Goal: Task Accomplishment & Management: Use online tool/utility

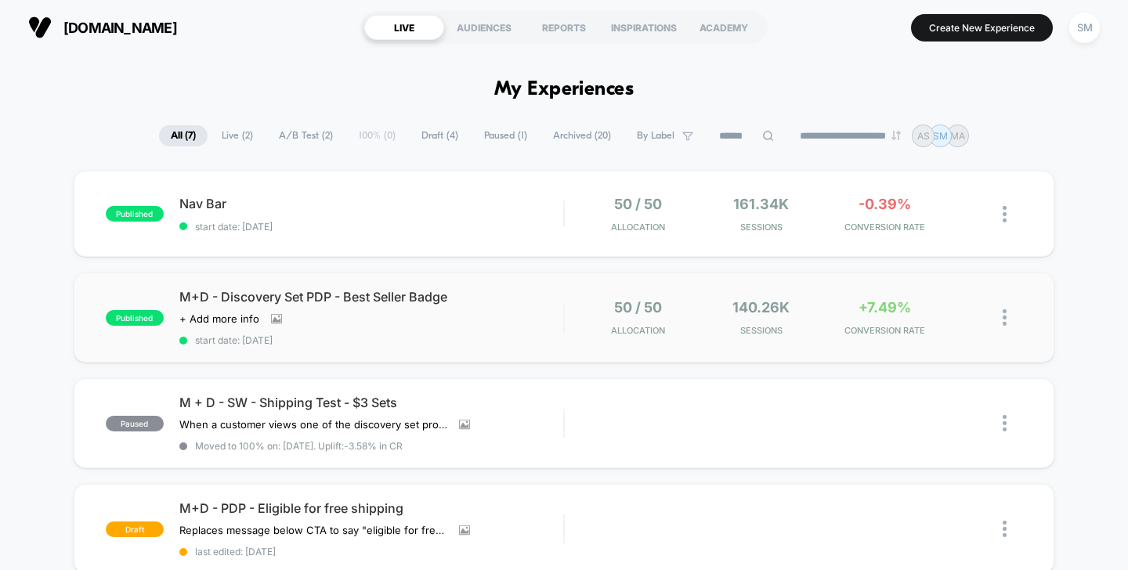
click at [284, 288] on div "published M+D - Discovery Set PDP - Best Seller Badge Click to view images Clic…" at bounding box center [565, 318] width 982 height 90
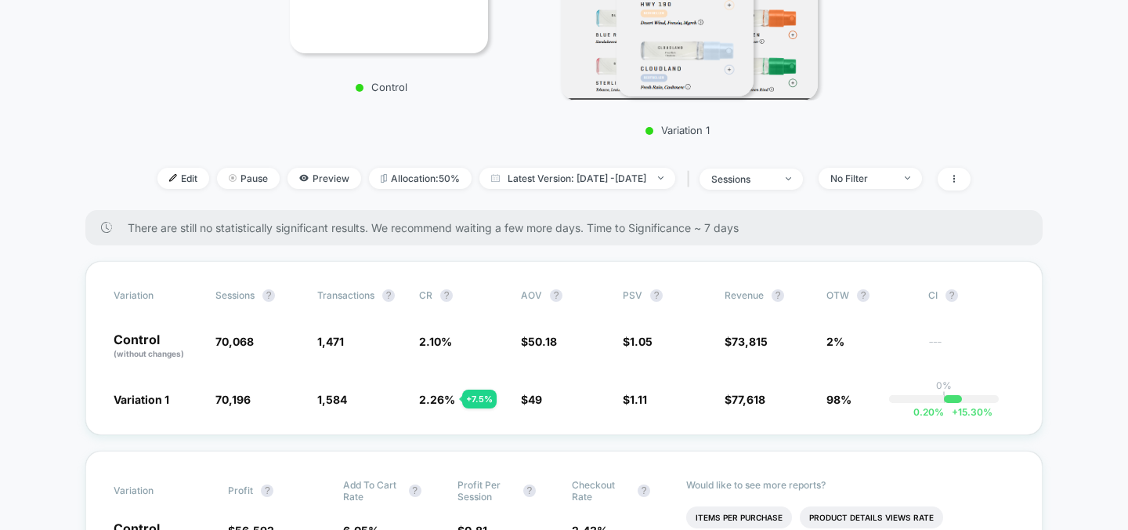
scroll to position [374, 0]
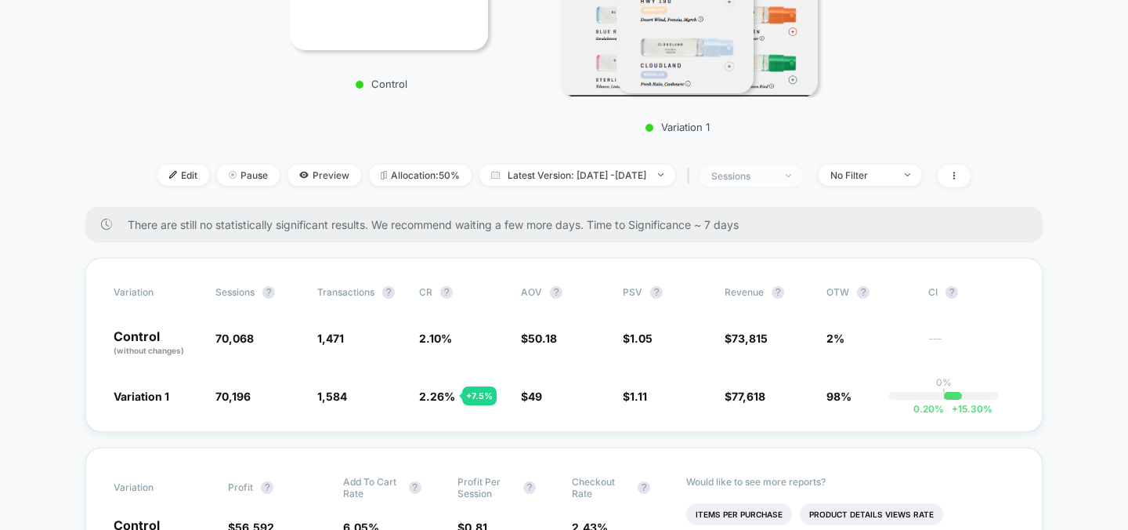
click at [773, 172] on div "sessions" at bounding box center [742, 176] width 63 height 12
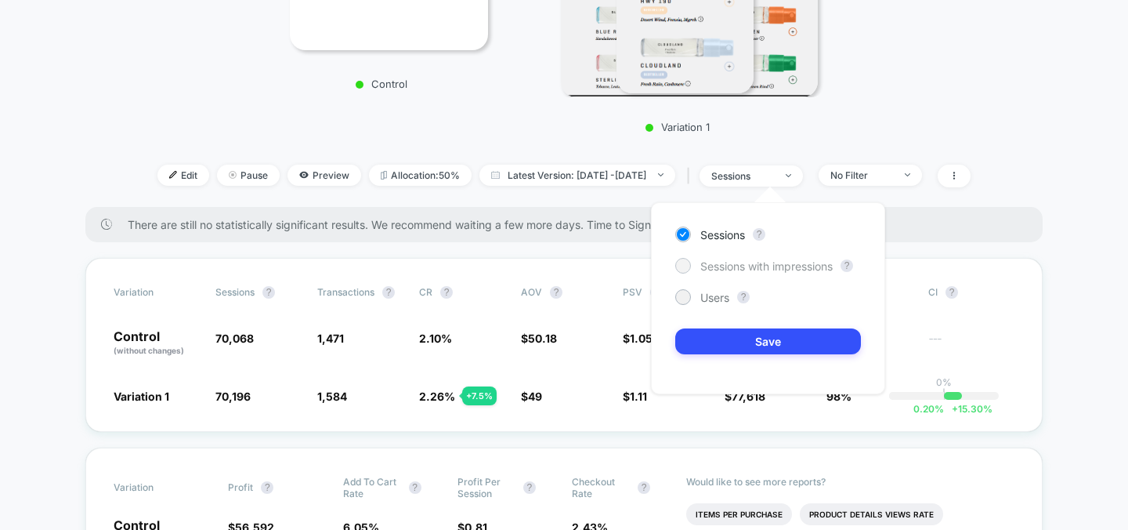
click at [779, 265] on span "Sessions with impressions" at bounding box center [766, 265] width 132 height 13
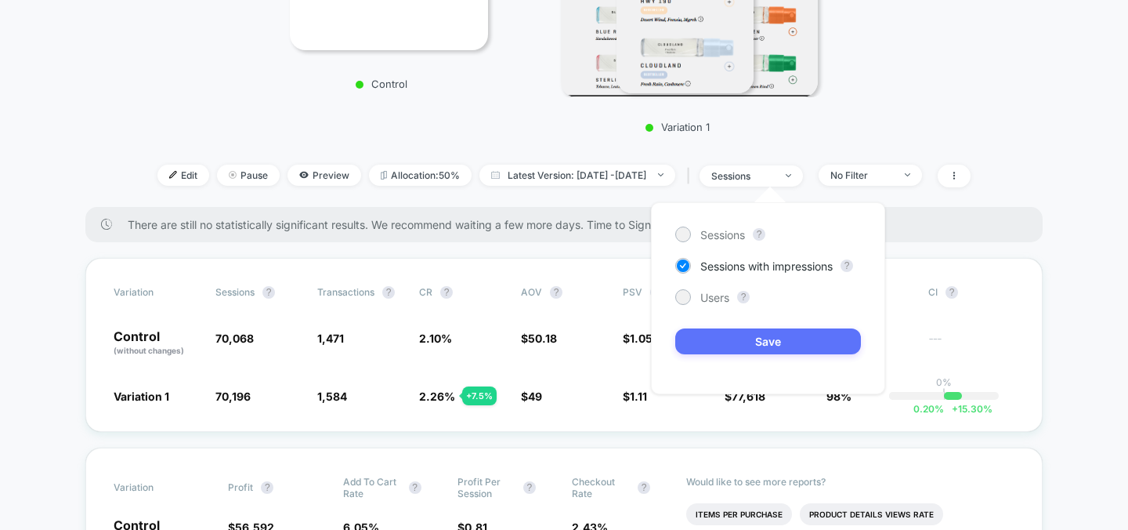
click at [783, 349] on button "Save" at bounding box center [768, 341] width 186 height 26
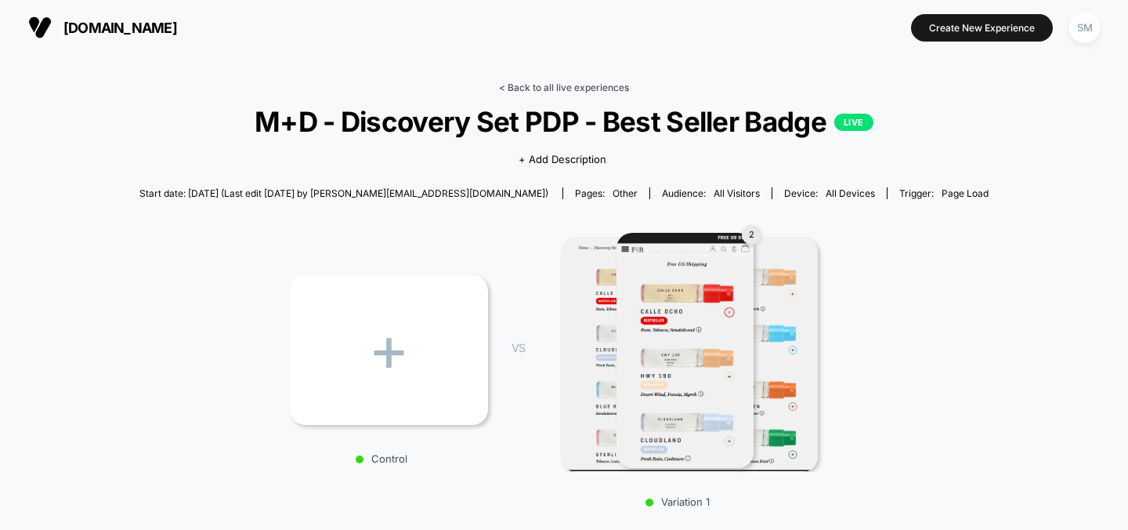
click at [522, 89] on link "< Back to all live experiences" at bounding box center [564, 87] width 130 height 12
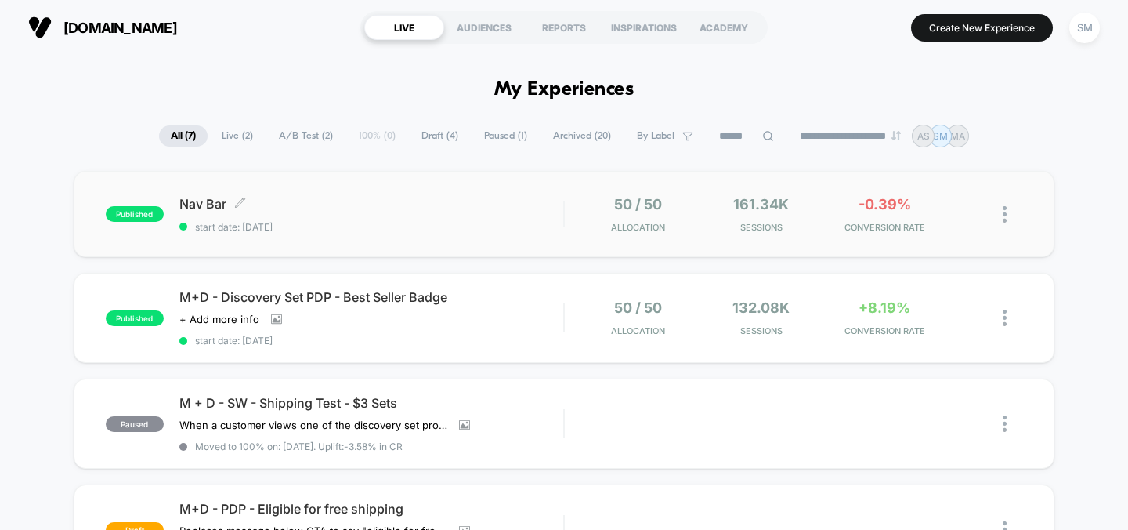
click at [204, 206] on span "Nav Bar Click to edit experience details" at bounding box center [371, 204] width 385 height 16
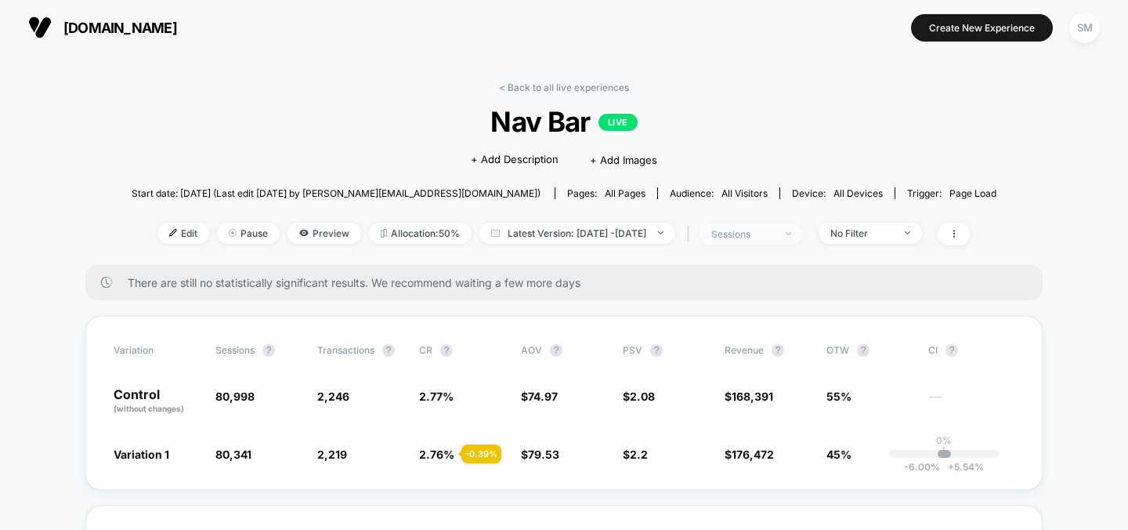
click at [801, 236] on span "sessions" at bounding box center [751, 233] width 103 height 21
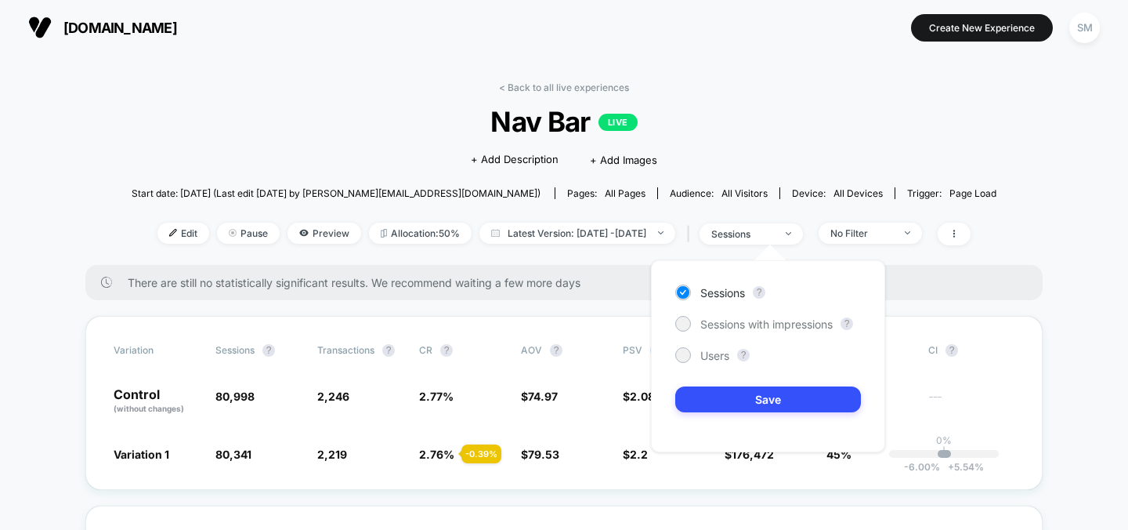
click at [851, 149] on div "< Back to all live experiences Nav Bar LIVE Click to edit experience details + …" at bounding box center [564, 172] width 865 height 183
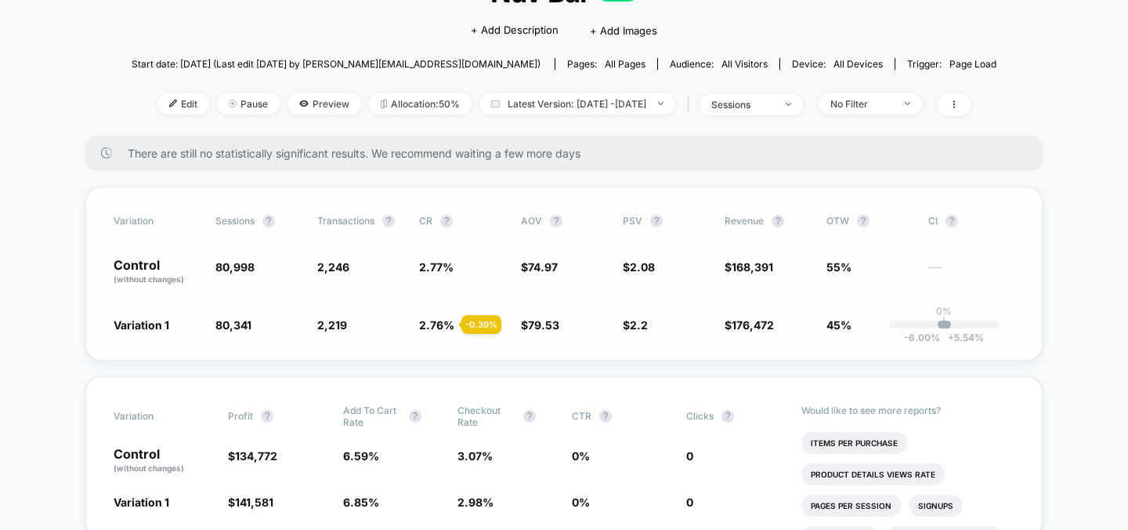
scroll to position [84, 0]
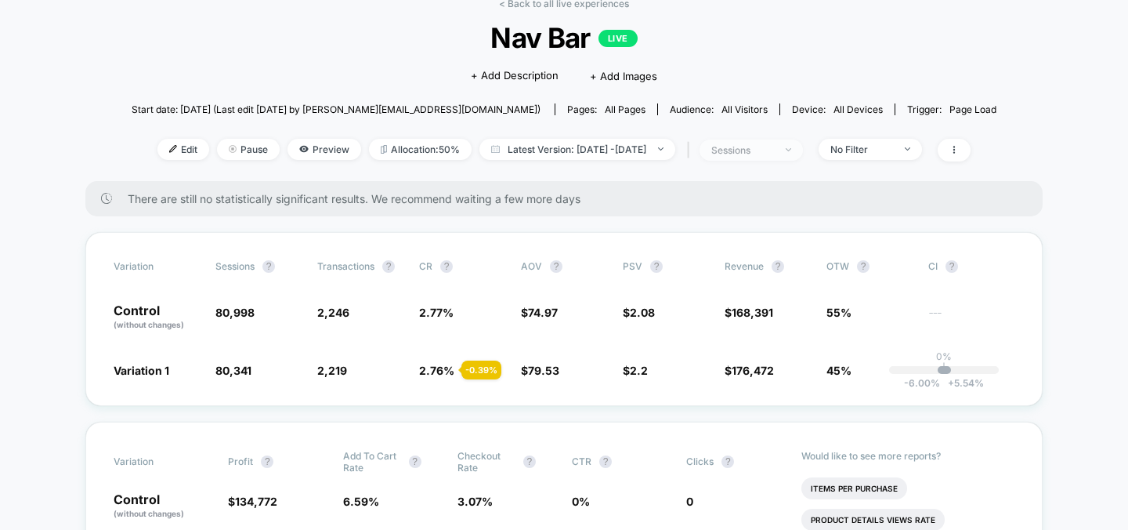
click at [769, 152] on div "sessions" at bounding box center [742, 150] width 63 height 12
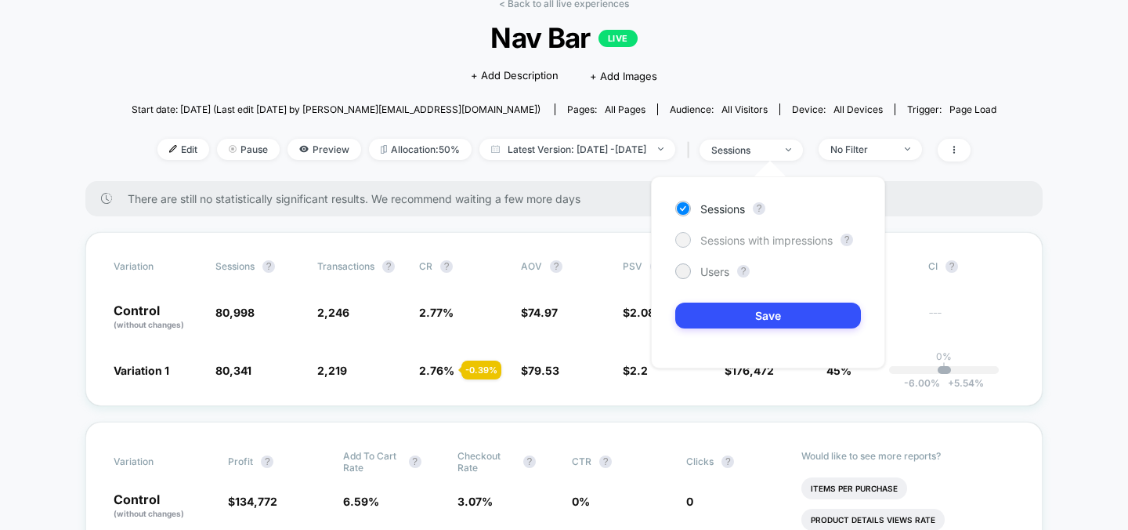
click at [751, 243] on span "Sessions with impressions" at bounding box center [766, 239] width 132 height 13
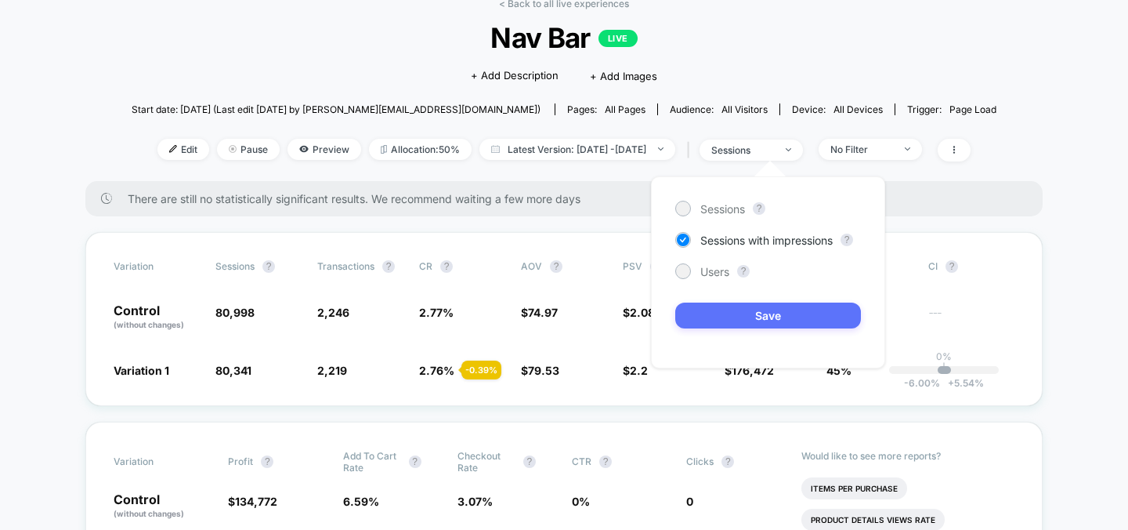
click at [754, 323] on button "Save" at bounding box center [768, 315] width 186 height 26
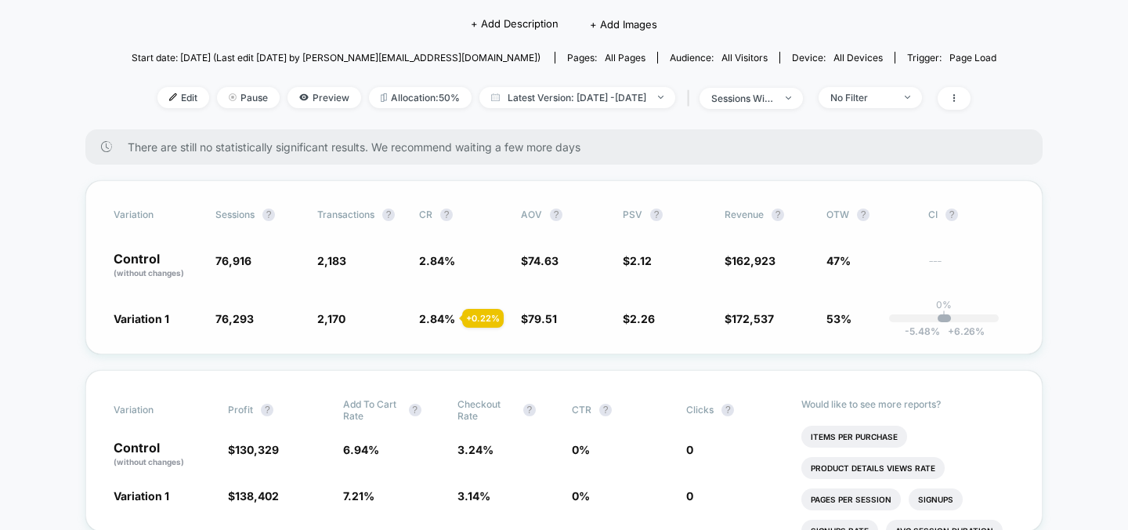
scroll to position [137, 0]
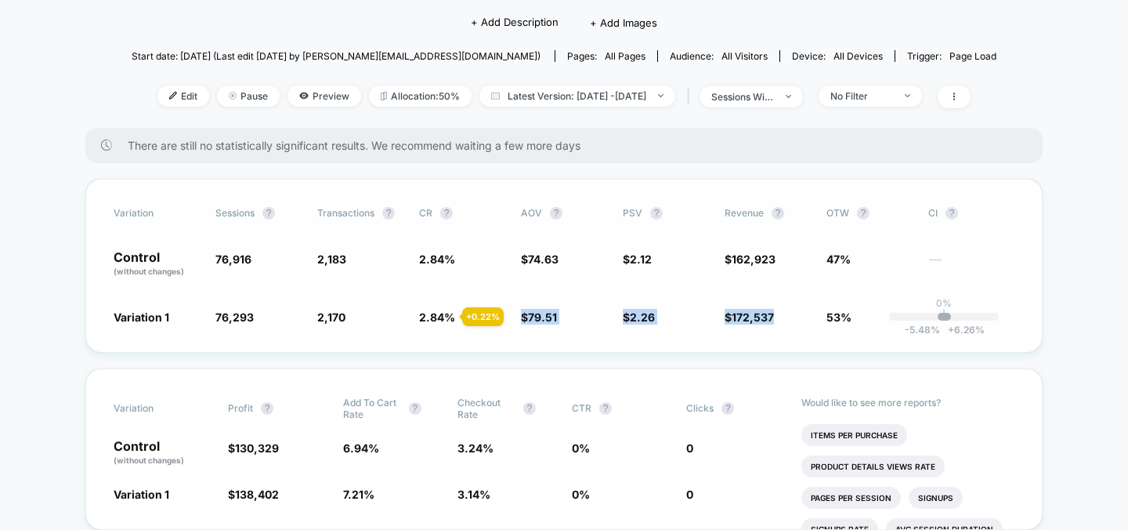
drag, startPoint x: 523, startPoint y: 317, endPoint x: 776, endPoint y: 325, distance: 254.0
click at [776, 325] on div "Variation Sessions ? Transactions ? CR ? AOV ? PSV ? Revenue ? OTW ? CI ? Contr…" at bounding box center [563, 266] width 957 height 174
click at [766, 339] on div "Variation Sessions ? Transactions ? CR ? AOV ? PSV ? Revenue ? OTW ? CI ? Contr…" at bounding box center [563, 266] width 957 height 174
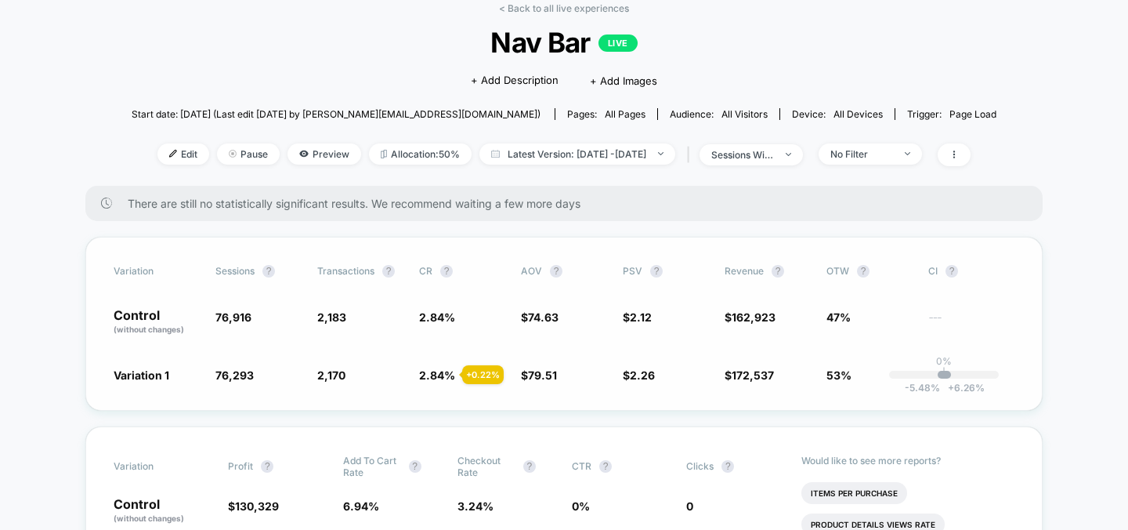
scroll to position [81, 0]
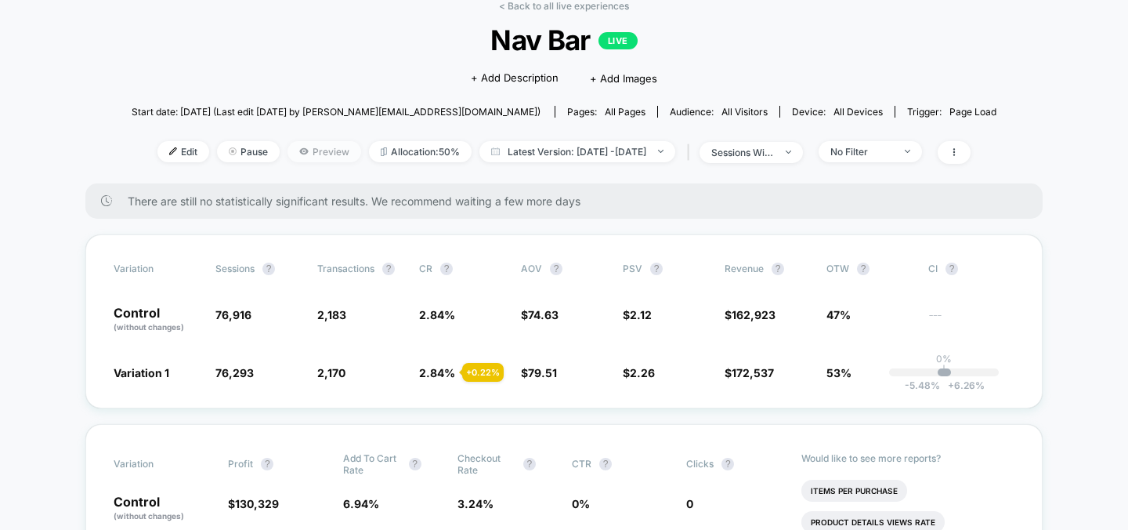
click at [291, 158] on span "Preview" at bounding box center [325, 151] width 74 height 21
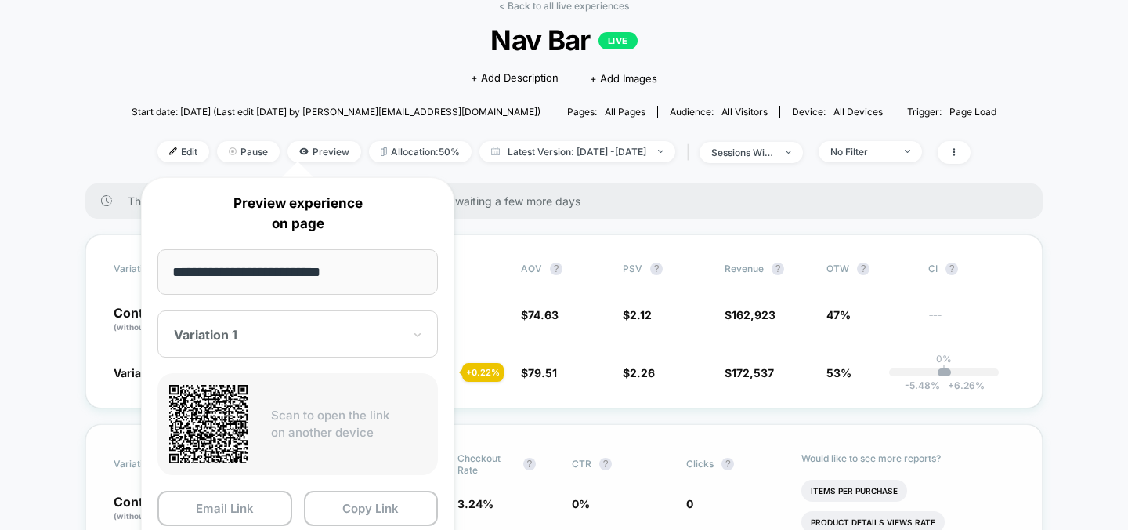
click at [479, 454] on span "Checkout Rate" at bounding box center [487, 464] width 58 height 24
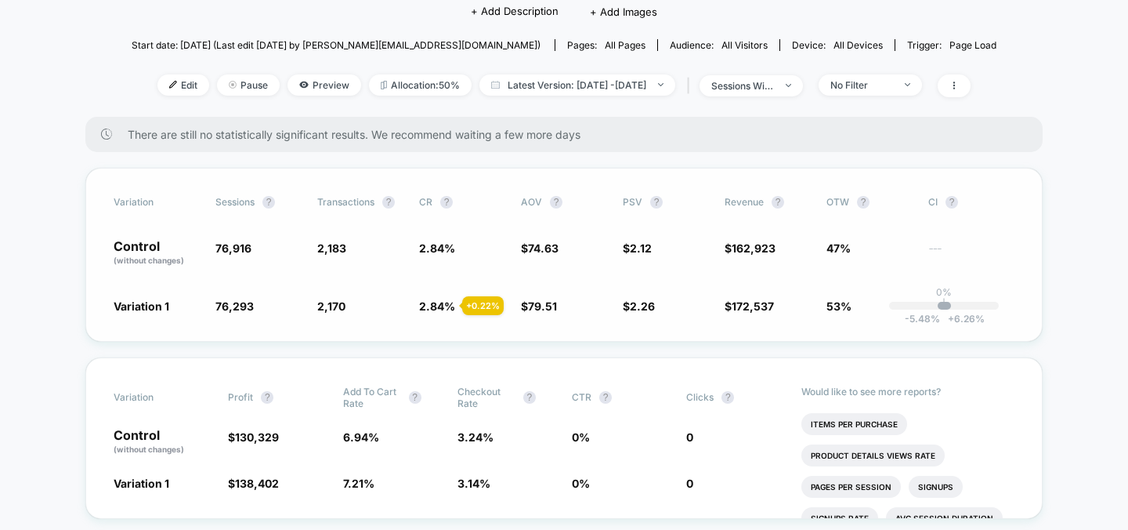
scroll to position [175, 0]
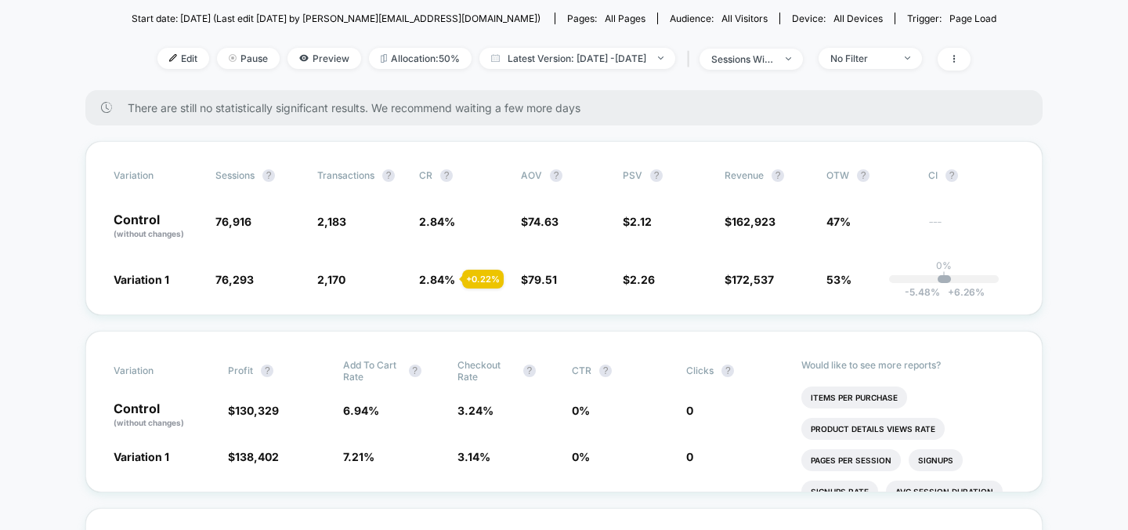
click at [294, 55] on span "Preview" at bounding box center [325, 58] width 74 height 21
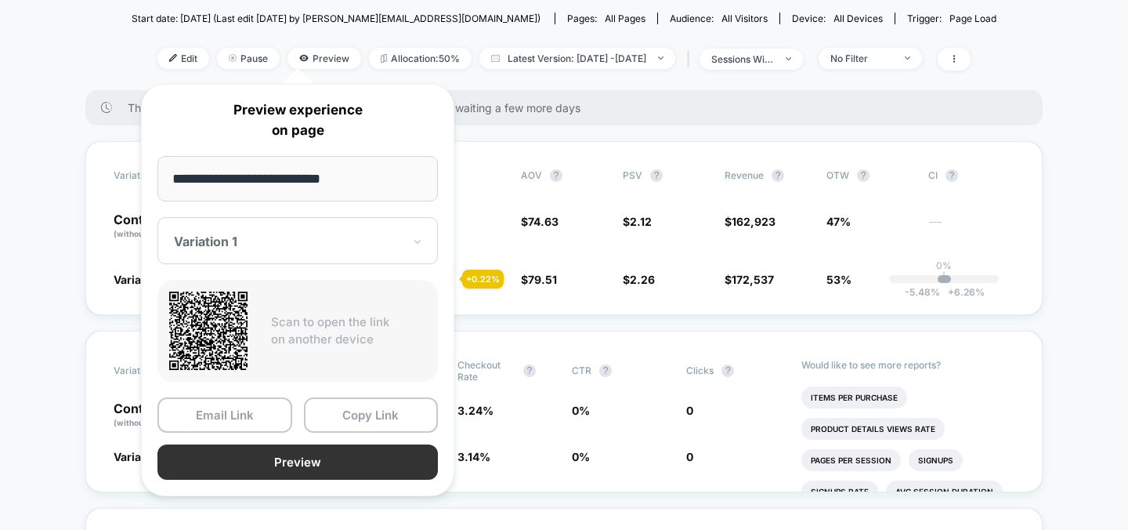
click at [238, 474] on button "Preview" at bounding box center [297, 461] width 280 height 35
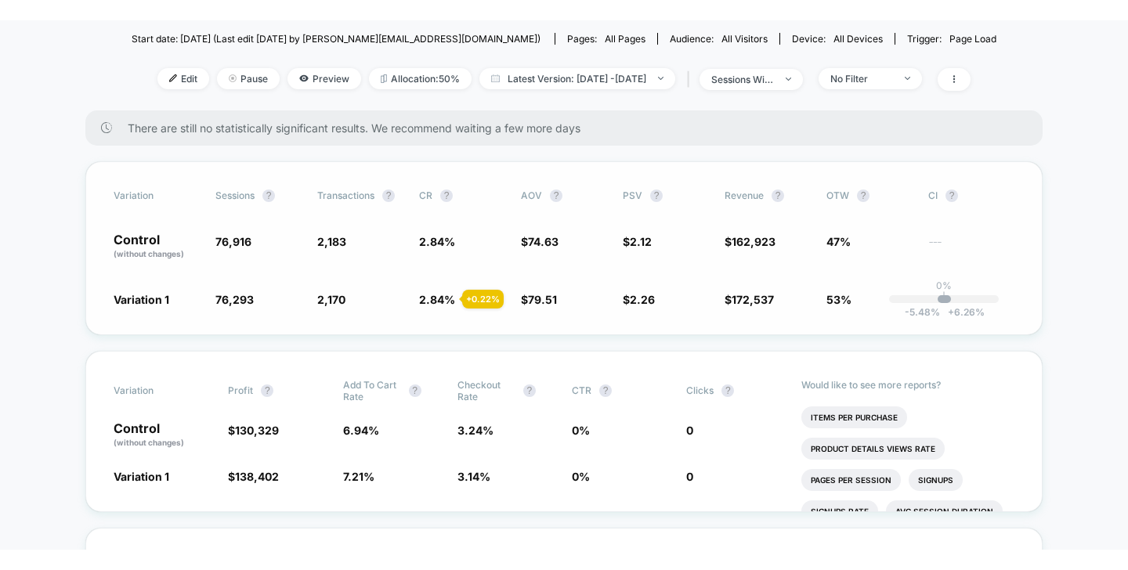
scroll to position [0, 0]
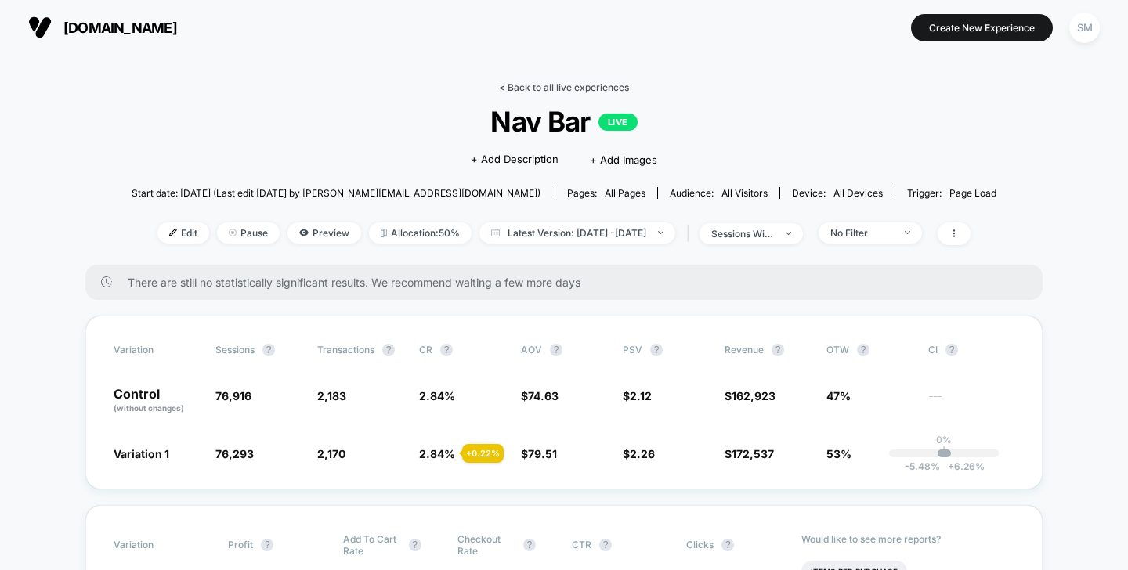
click at [582, 83] on link "< Back to all live experiences" at bounding box center [564, 87] width 130 height 12
